Goal: Task Accomplishment & Management: Manage account settings

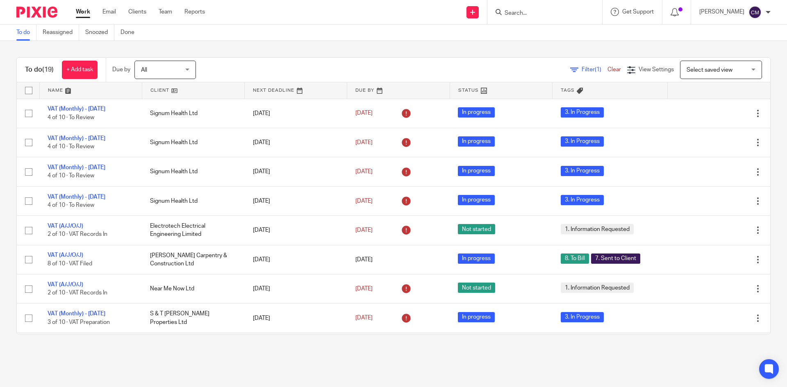
click at [556, 11] on input "Search" at bounding box center [540, 13] width 74 height 7
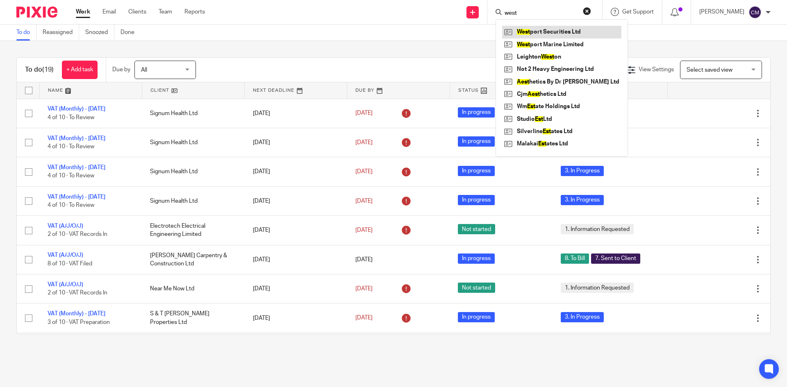
type input "west"
click at [551, 29] on link at bounding box center [561, 32] width 119 height 12
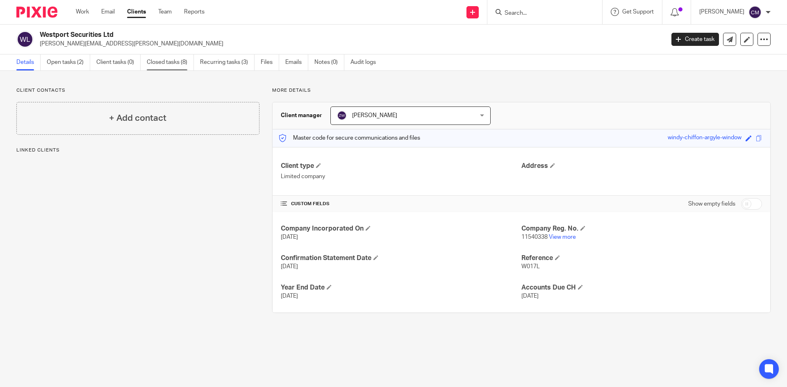
click at [167, 62] on link "Closed tasks (8)" at bounding box center [170, 62] width 47 height 16
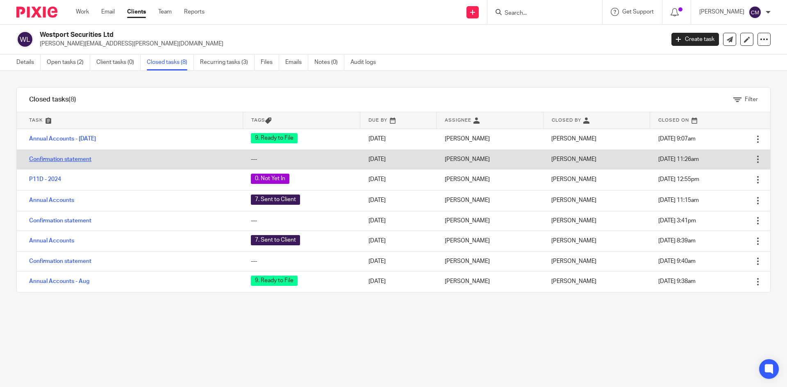
click at [43, 159] on link "Confirmation statement" at bounding box center [60, 159] width 62 height 6
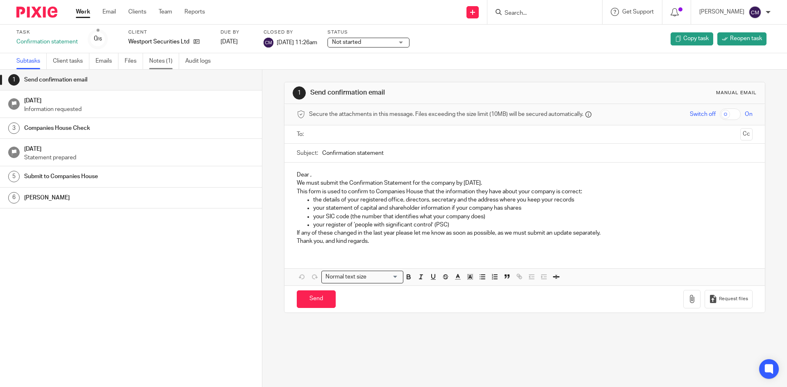
click at [155, 61] on link "Notes (1)" at bounding box center [164, 61] width 30 height 16
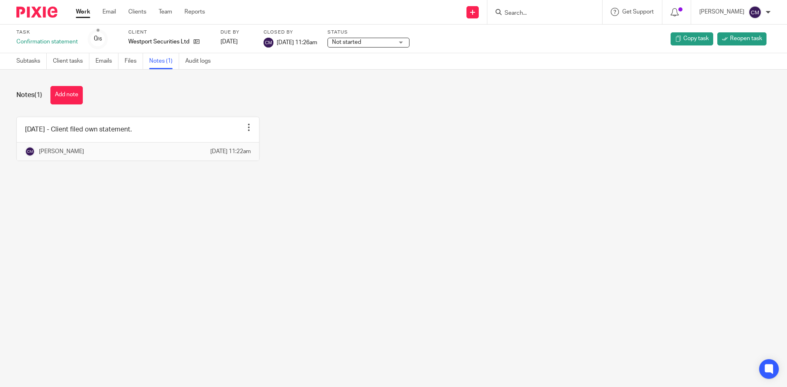
click at [84, 16] on link "Work" at bounding box center [83, 12] width 14 height 8
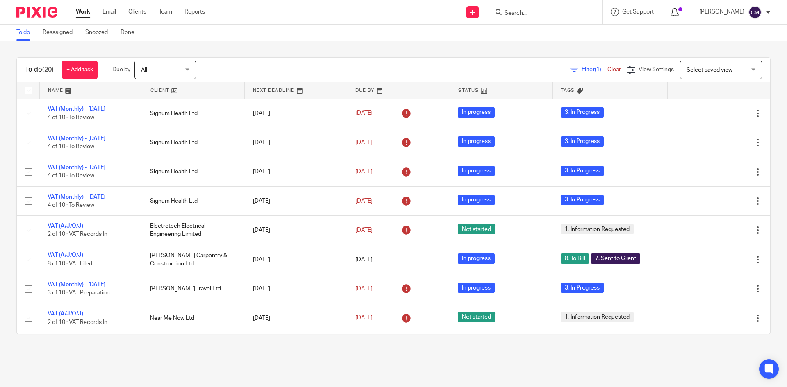
click at [678, 11] on icon at bounding box center [674, 12] width 8 height 8
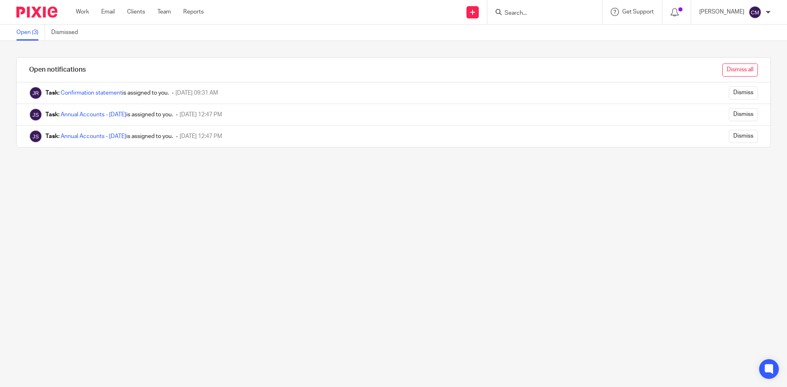
click at [728, 71] on input "Dismiss all" at bounding box center [740, 69] width 36 height 13
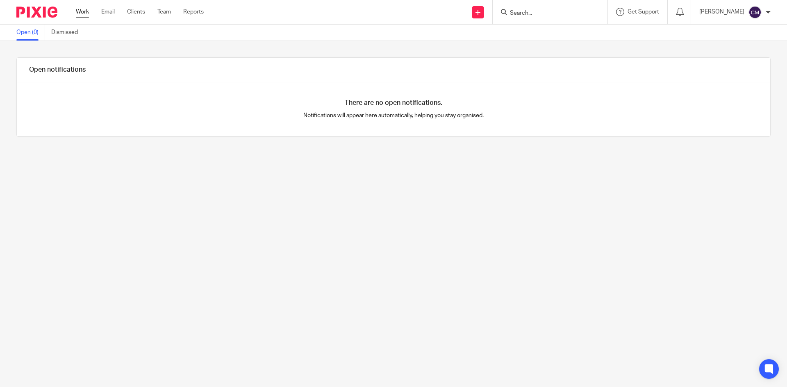
click at [81, 12] on link "Work" at bounding box center [82, 12] width 13 height 8
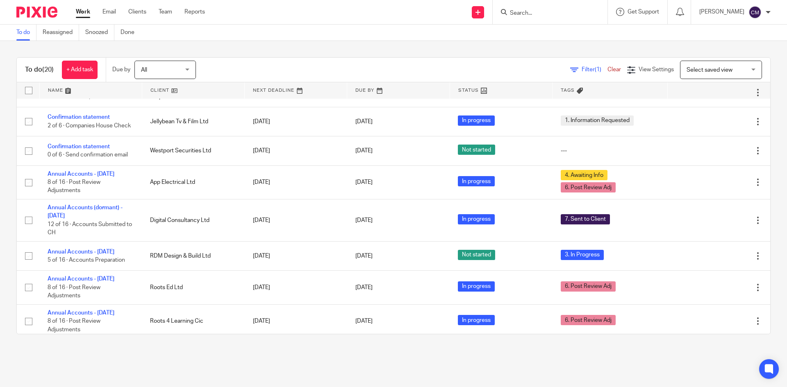
scroll to position [287, 0]
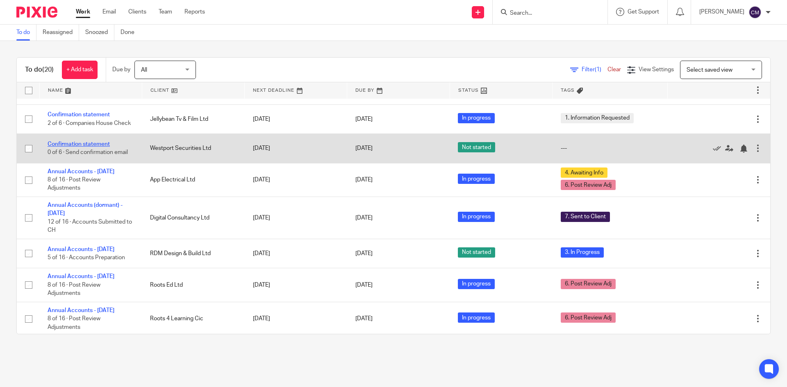
click at [78, 147] on link "Confirmation statement" at bounding box center [79, 144] width 62 height 6
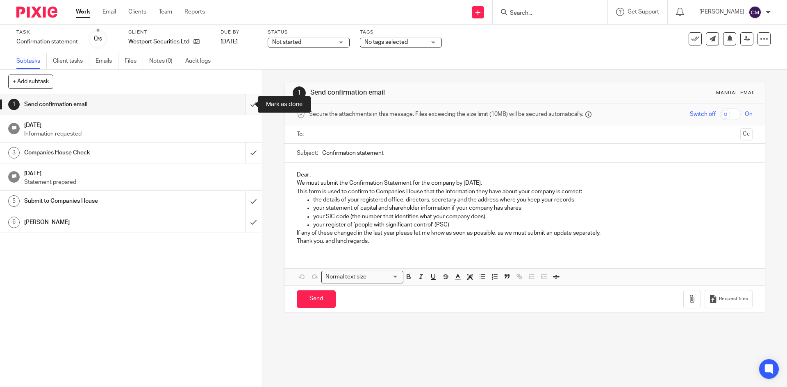
click at [244, 109] on input "submit" at bounding box center [131, 104] width 262 height 20
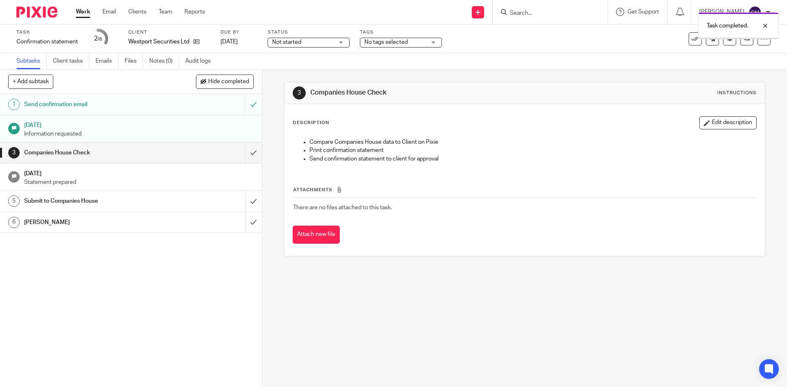
click at [296, 40] on span "Not started" at bounding box center [286, 42] width 29 height 6
click at [289, 67] on li "In progress" at bounding box center [308, 72] width 81 height 17
click at [387, 40] on span "No tags selected" at bounding box center [385, 42] width 43 height 6
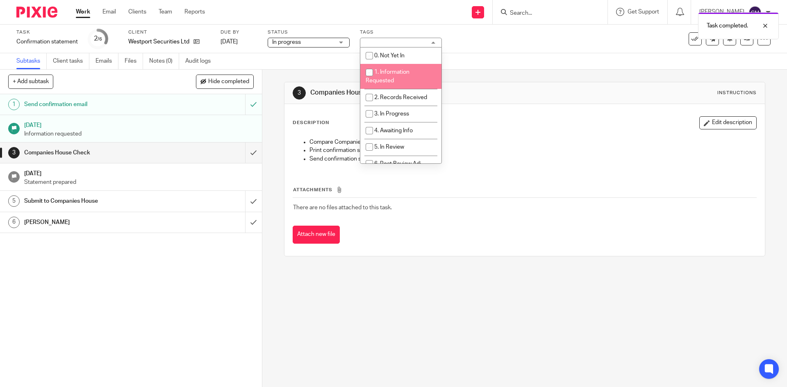
click at [383, 73] on span "1. Information Requested" at bounding box center [387, 76] width 44 height 14
checkbox input "true"
click at [170, 60] on link "Notes (0)" at bounding box center [164, 61] width 30 height 16
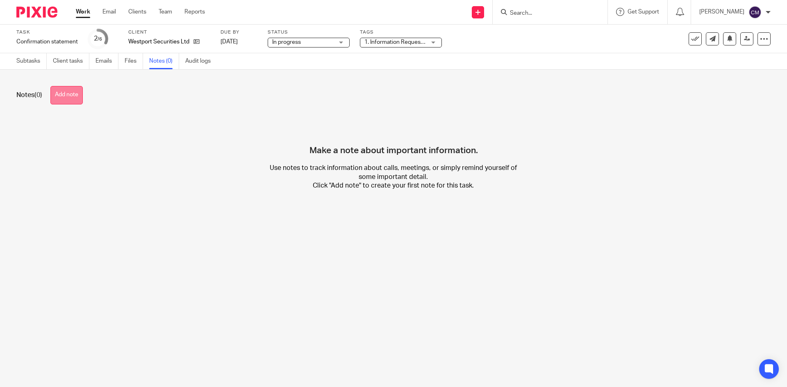
click at [65, 95] on button "Add note" at bounding box center [66, 95] width 32 height 18
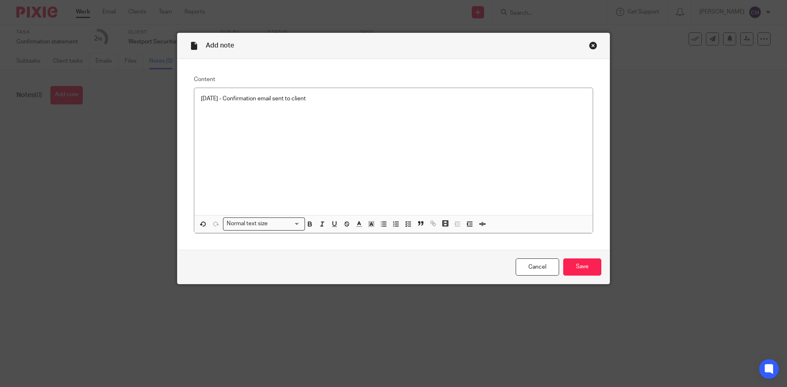
click at [335, 101] on p "27/08/2025 - Confirmation email sent to client" at bounding box center [393, 99] width 385 height 8
click at [563, 258] on div "Cancel Save" at bounding box center [393, 267] width 432 height 34
click at [573, 265] on input "Save" at bounding box center [582, 267] width 38 height 18
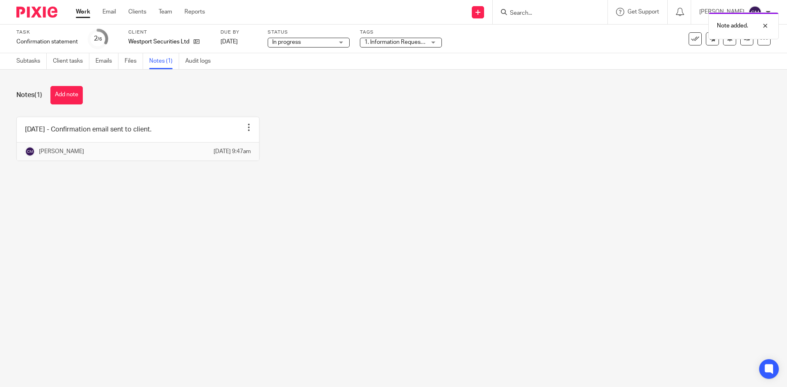
click at [85, 14] on link "Work" at bounding box center [83, 12] width 14 height 8
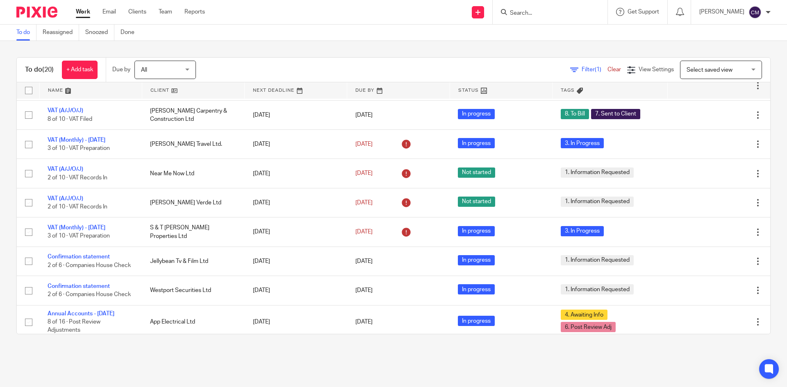
scroll to position [164, 0]
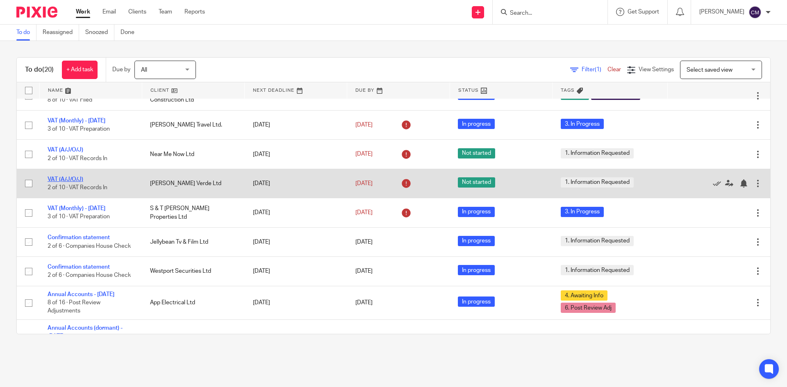
click at [59, 180] on link "VAT (A/J/O/J)" at bounding box center [66, 180] width 36 height 6
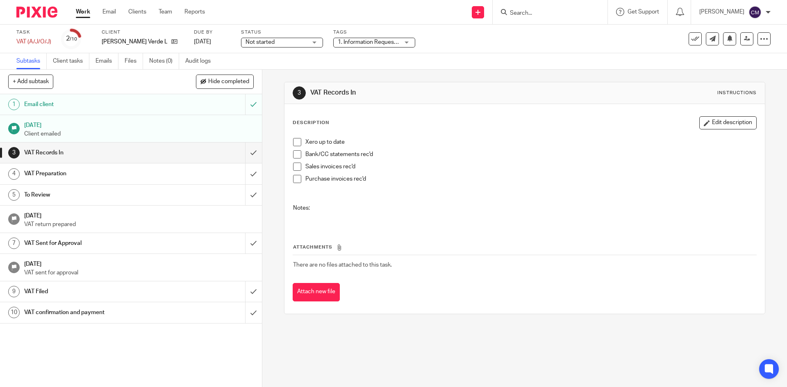
click at [261, 47] on div "Not started Not started" at bounding box center [282, 43] width 82 height 10
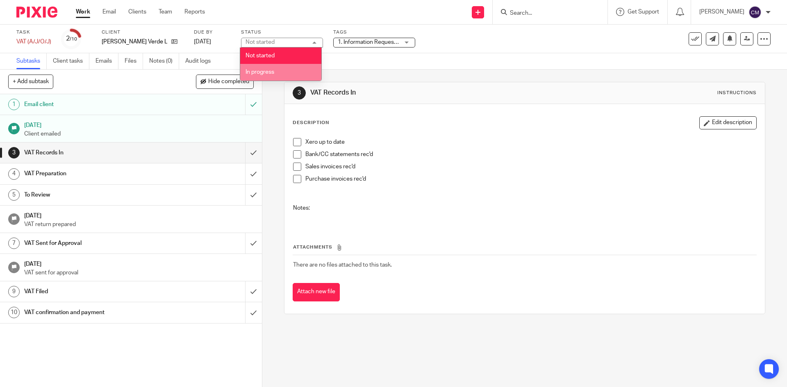
click at [261, 77] on li "In progress" at bounding box center [280, 72] width 81 height 17
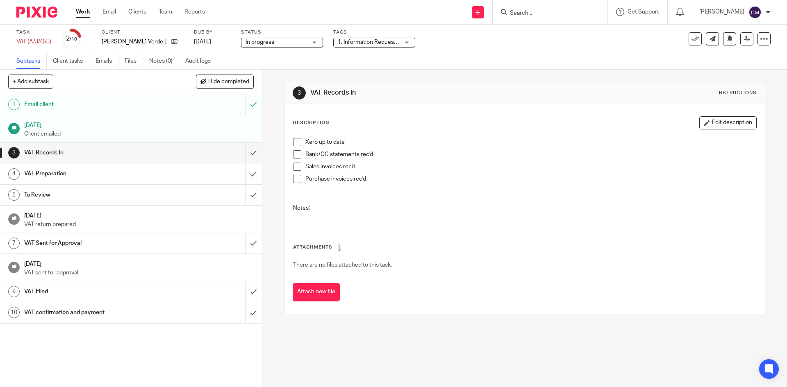
click at [363, 39] on span "1. Information Requested" at bounding box center [370, 42] width 65 height 6
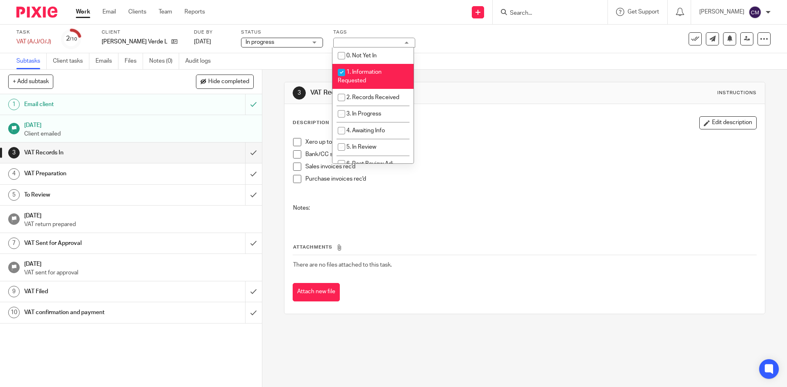
click at [367, 76] on li "1. Information Requested" at bounding box center [372, 76] width 81 height 25
checkbox input "false"
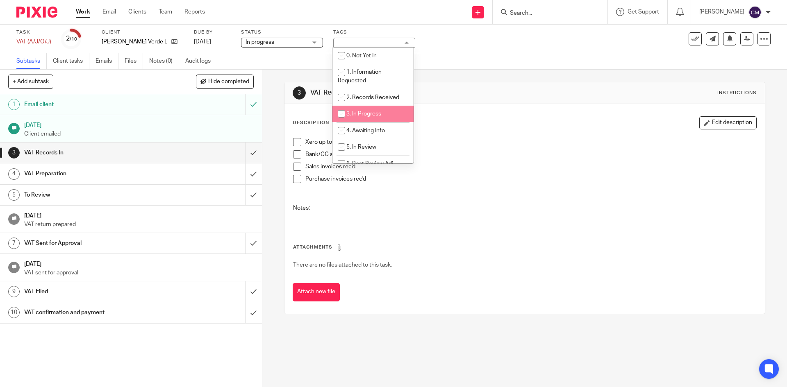
click at [363, 113] on span "3. In Progress" at bounding box center [363, 114] width 35 height 6
checkbox input "true"
click at [243, 152] on input "submit" at bounding box center [131, 153] width 262 height 20
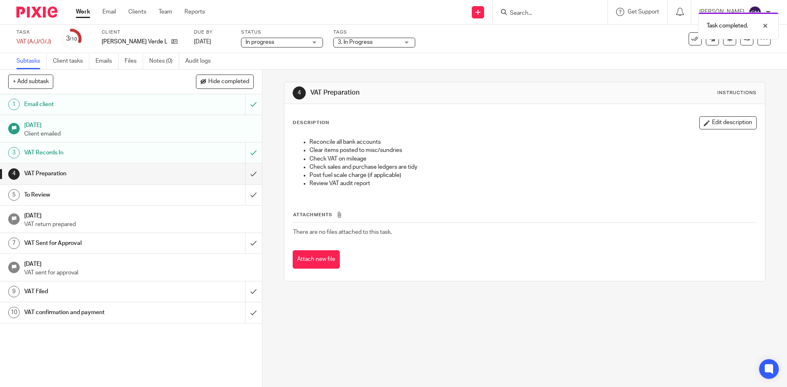
click at [83, 13] on link "Work" at bounding box center [83, 12] width 14 height 8
